Goal: Transaction & Acquisition: Book appointment/travel/reservation

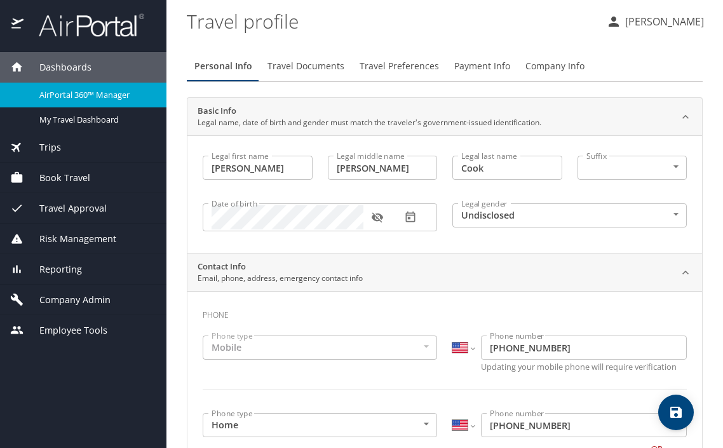
select select "US"
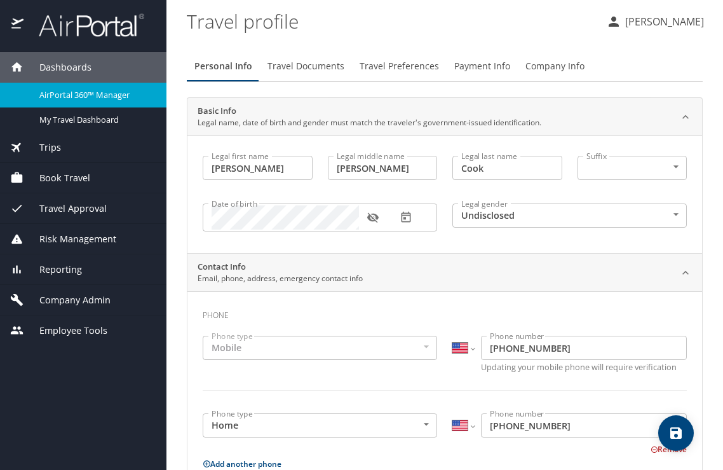
click at [79, 178] on span "Book Travel" at bounding box center [57, 178] width 67 height 14
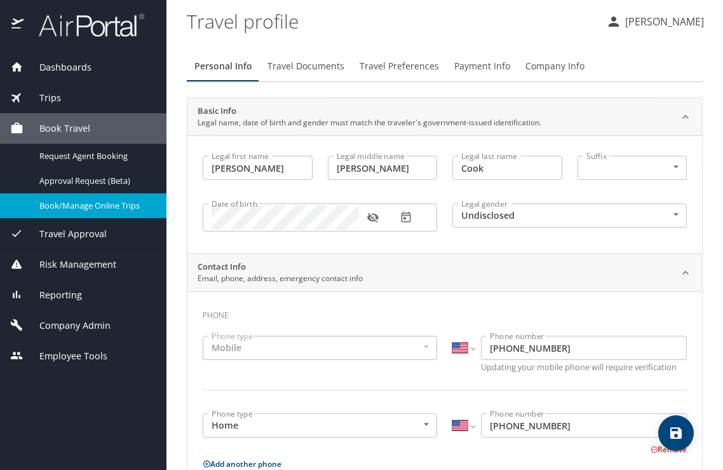
click at [79, 193] on nav "Request Agent Booking Approval Request (Beta) Book/Manage Online Trips" at bounding box center [83, 181] width 167 height 75
click at [79, 199] on div "Book/Manage Online Trips" at bounding box center [83, 205] width 146 height 15
click at [68, 63] on span "Dashboards" at bounding box center [58, 67] width 68 height 14
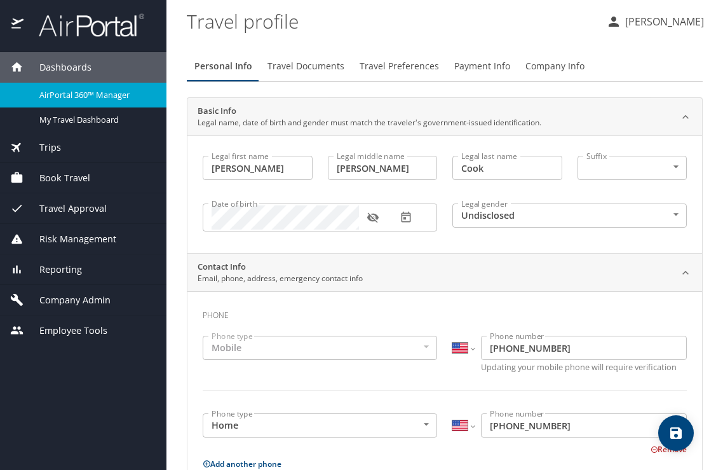
click at [87, 89] on span "AirPortal 360™ Manager" at bounding box center [95, 95] width 112 height 12
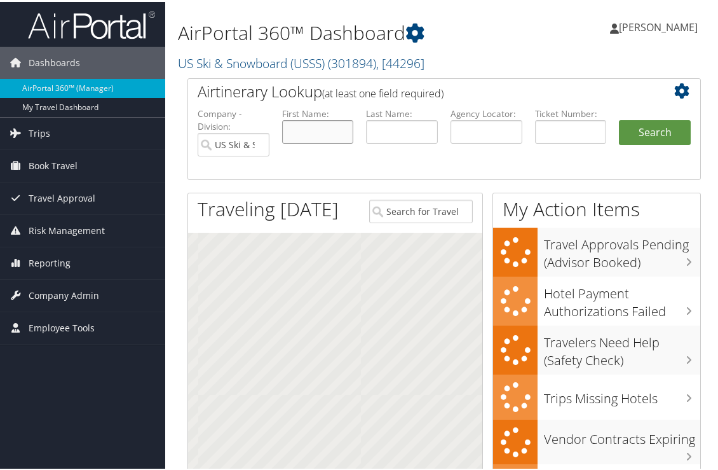
click at [331, 126] on input "text" at bounding box center [318, 130] width 72 height 24
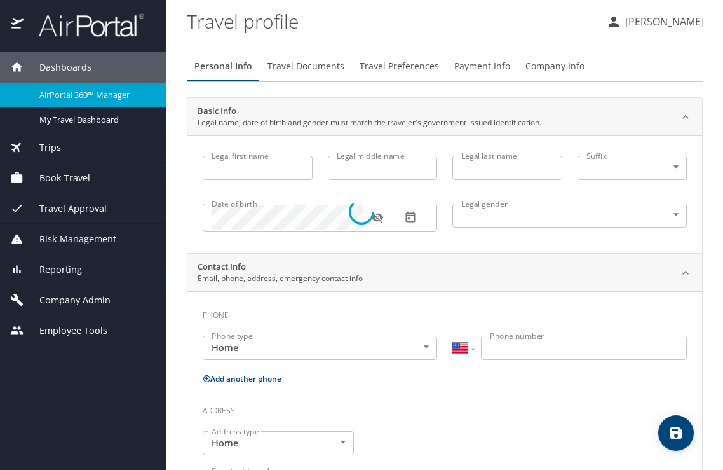
select select "US"
type input "[PERSON_NAME]"
type input "Cook"
type input "Undisclosed"
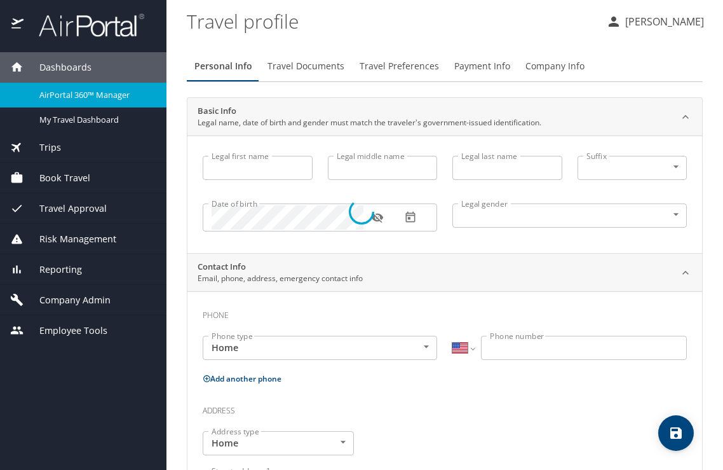
type input "Patricia"
type input "Cook"
type input "(425) 890-1927"
type input "patricia.cook@outlook.com"
select select "US"
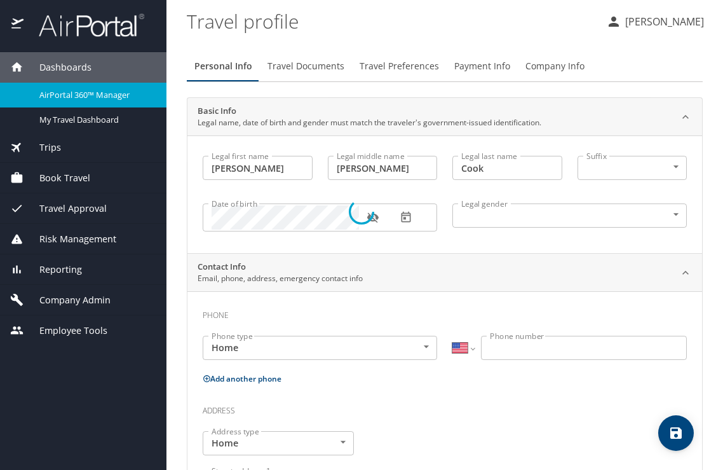
select select "US"
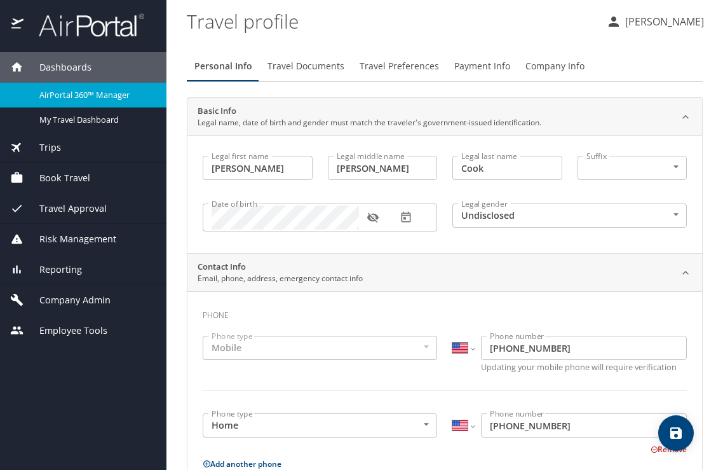
click at [88, 172] on span "Book Travel" at bounding box center [57, 178] width 67 height 14
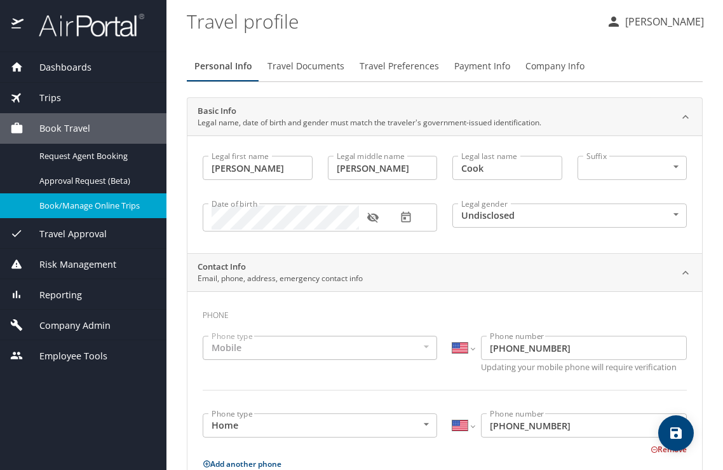
click at [100, 207] on span "Book/Manage Online Trips" at bounding box center [95, 206] width 112 height 12
